Goal: Entertainment & Leisure: Browse casually

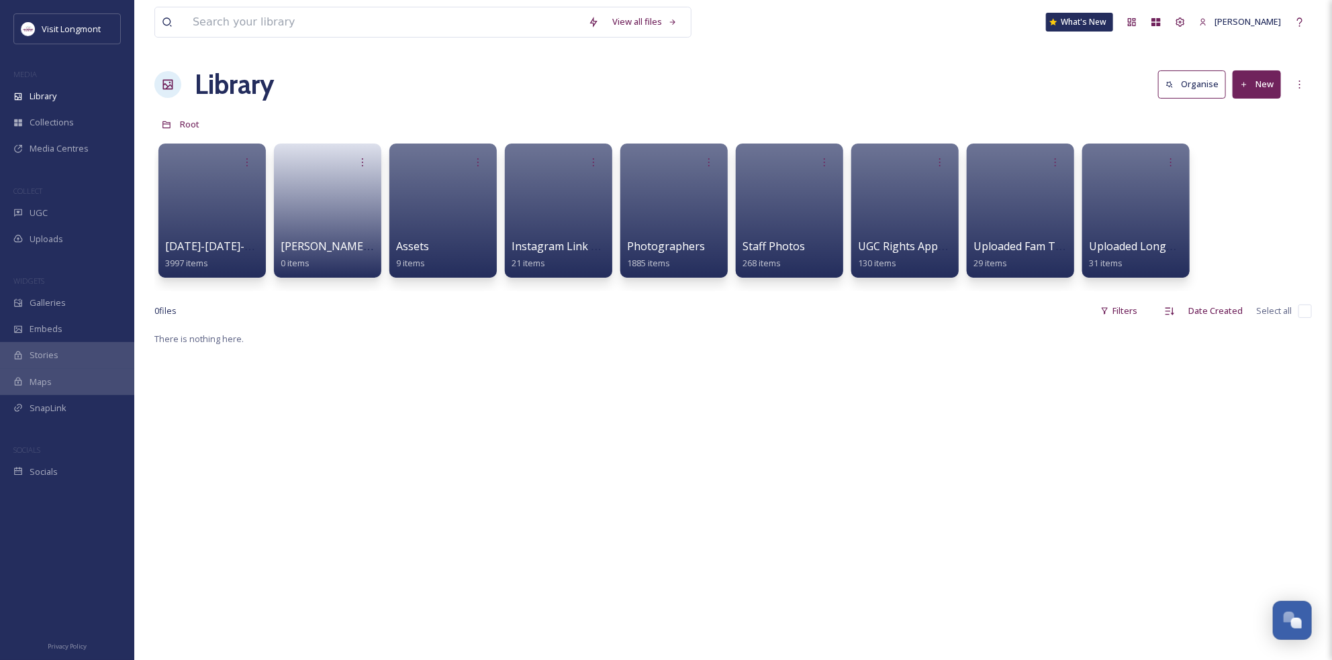
scroll to position [145, 0]
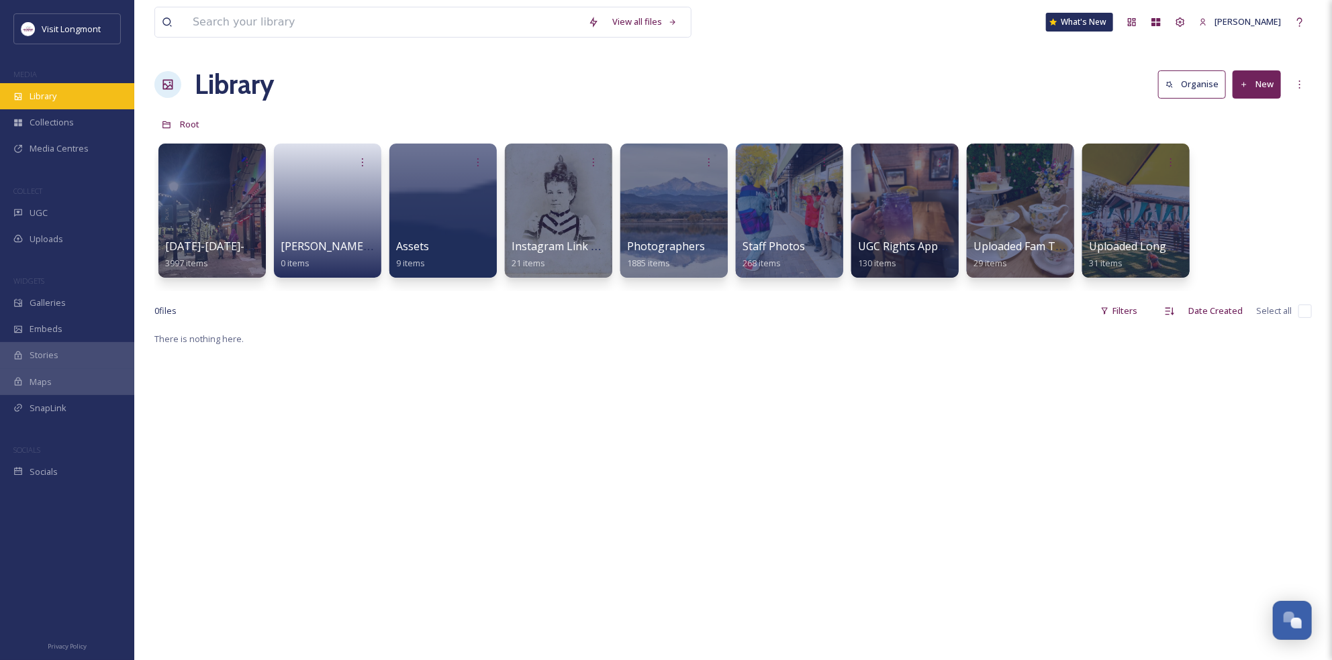
drag, startPoint x: 31, startPoint y: 95, endPoint x: 48, endPoint y: 85, distance: 20.1
click at [31, 96] on span "Library" at bounding box center [43, 96] width 27 height 13
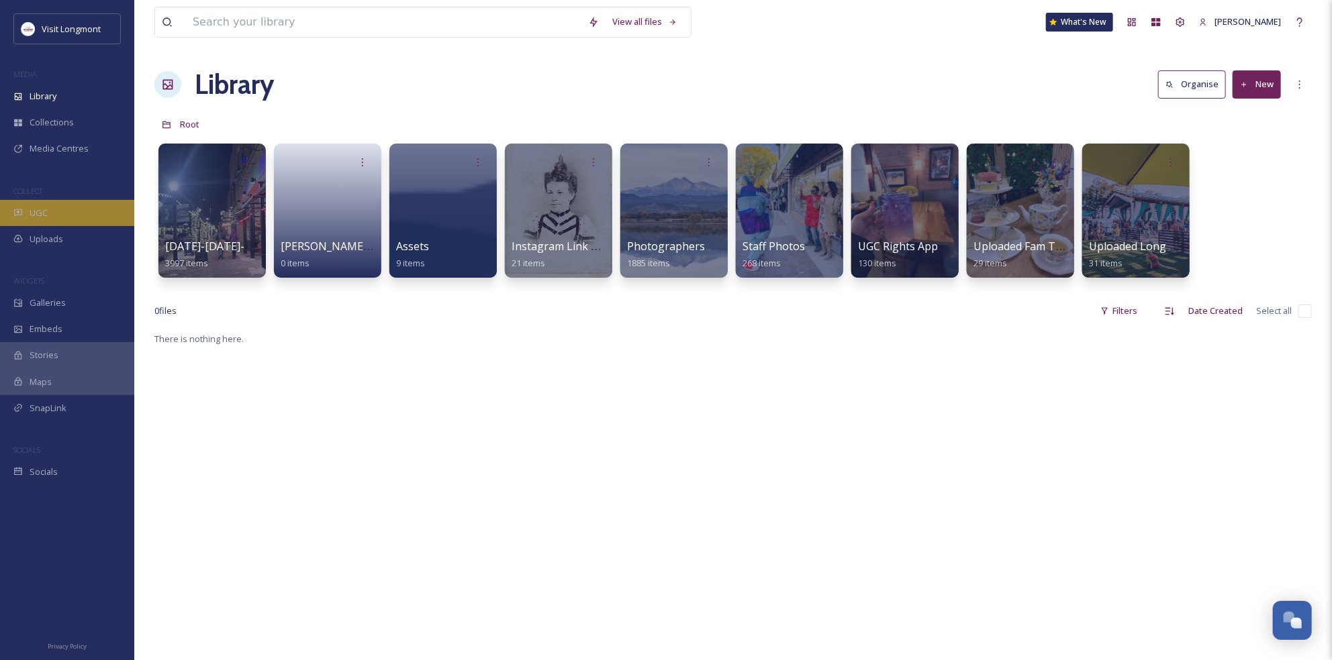
click at [41, 217] on span "UGC" at bounding box center [39, 213] width 18 height 13
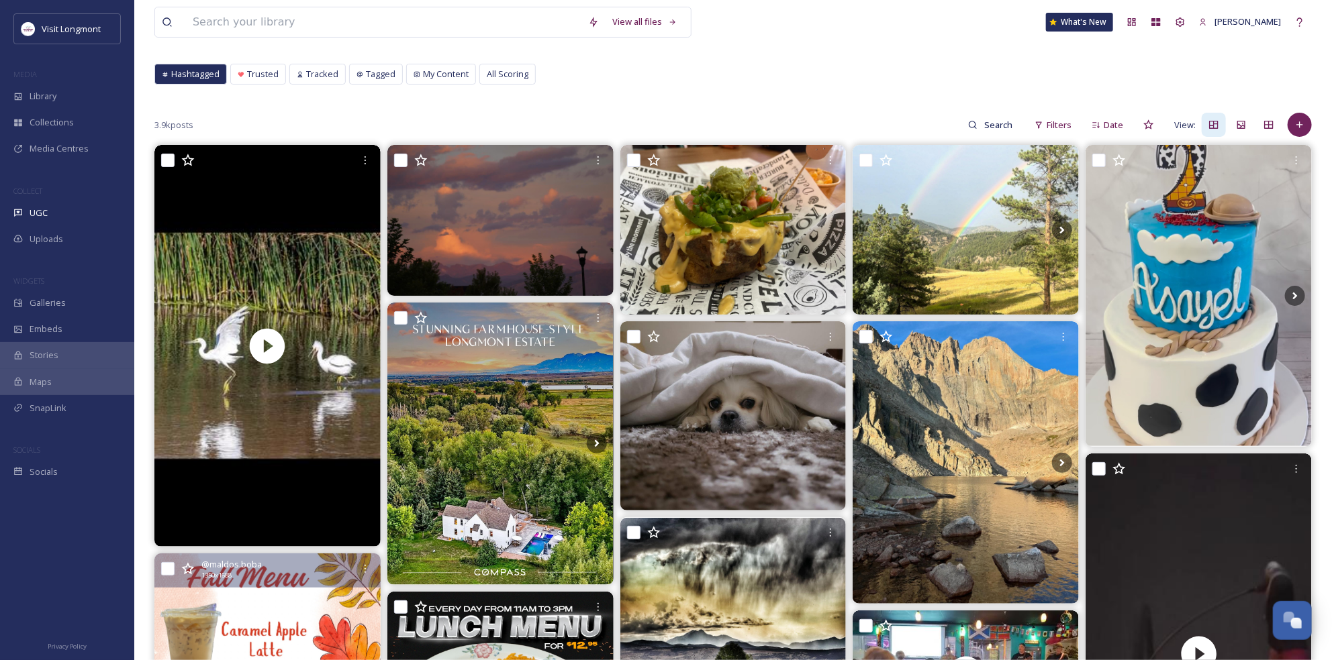
scroll to position [57, 0]
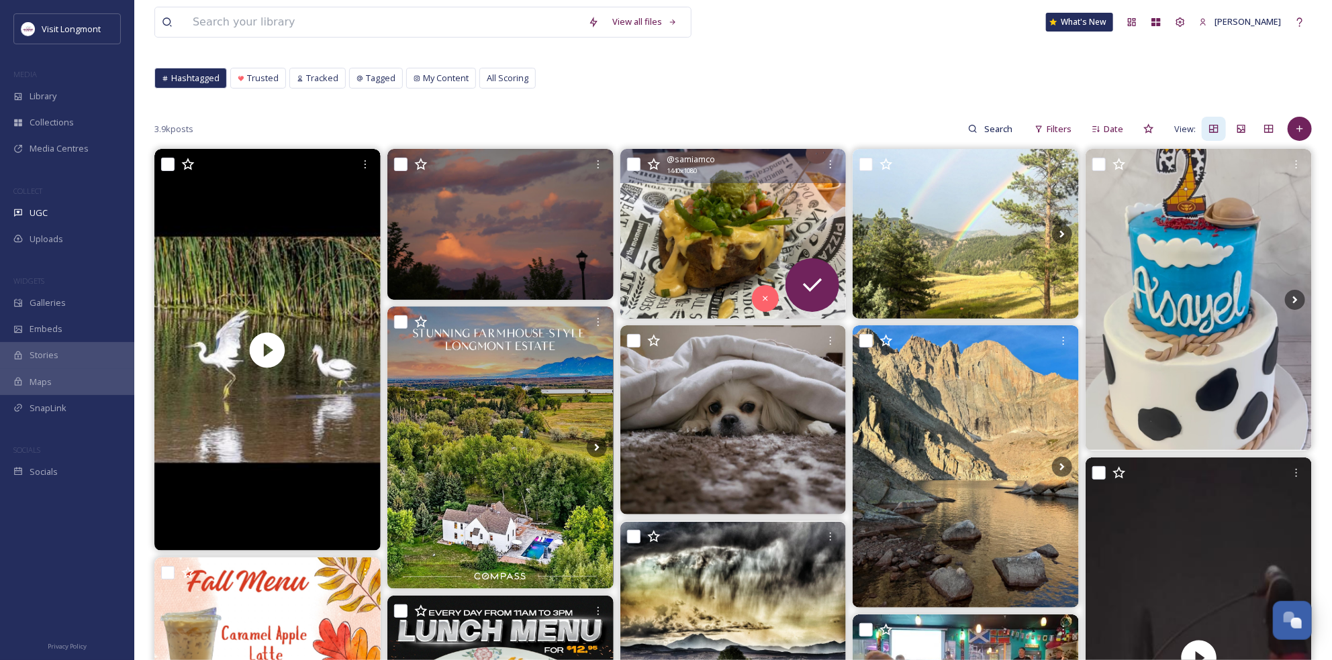
click at [721, 234] on img at bounding box center [733, 234] width 226 height 170
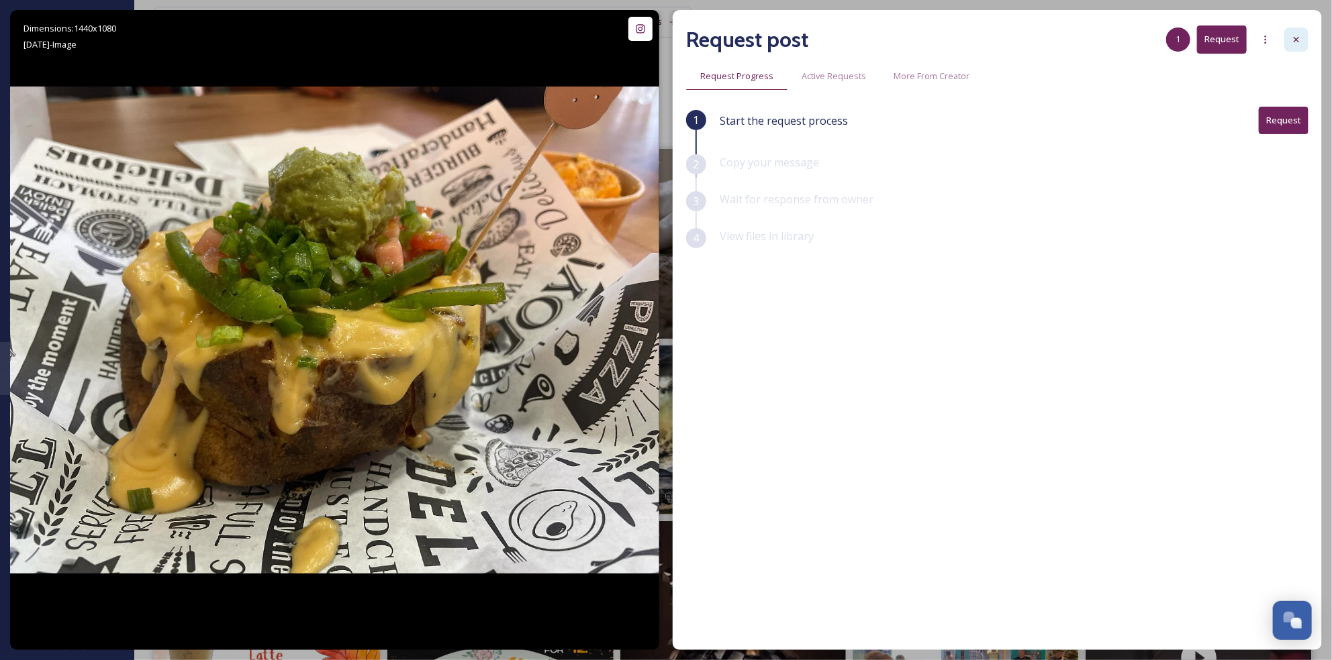
click at [1291, 40] on icon at bounding box center [1296, 39] width 11 height 11
